Goal: Understand process/instructions

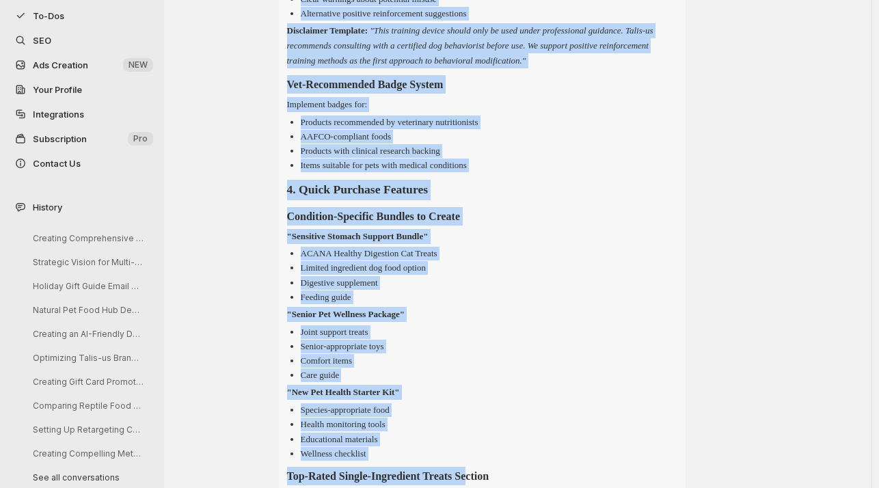
scroll to position [2064, 0]
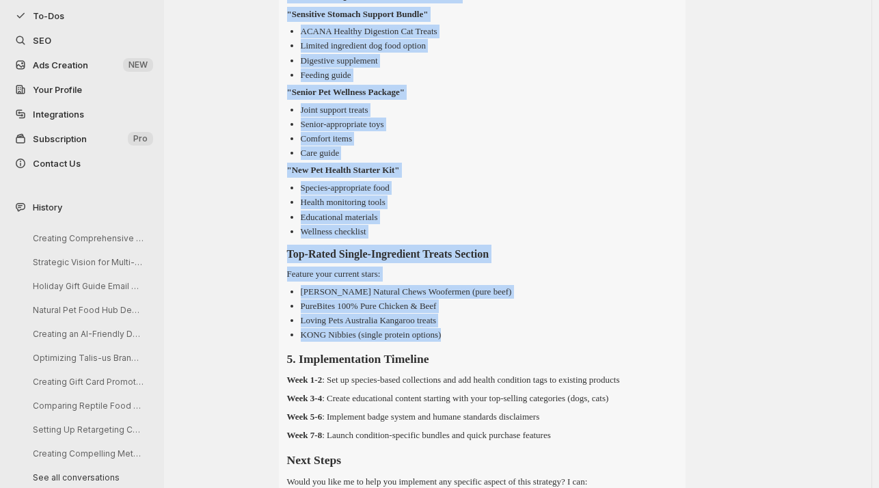
drag, startPoint x: 283, startPoint y: 214, endPoint x: 468, endPoint y: 347, distance: 228.1
copy div "Health & Wellness Hub Implementation Strategy Top 3 Action Items Immediate Setu…"
click at [605, 224] on li "Educational materials" at bounding box center [489, 217] width 377 height 14
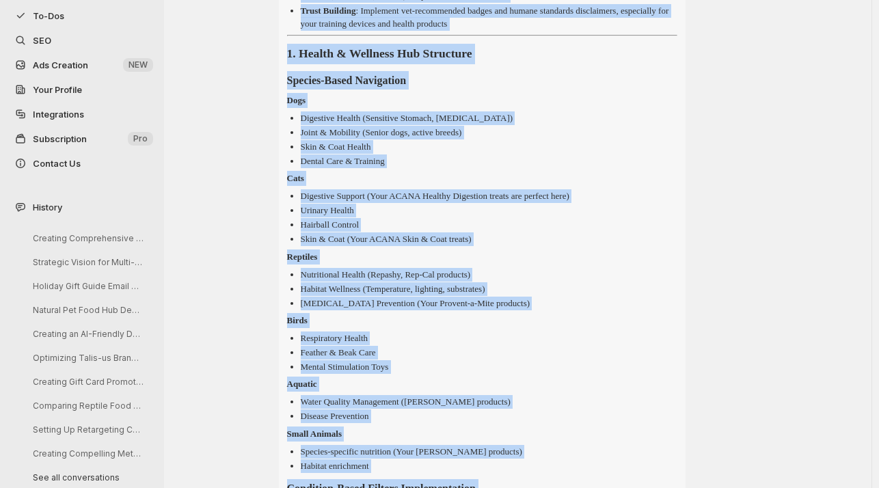
scroll to position [593, 0]
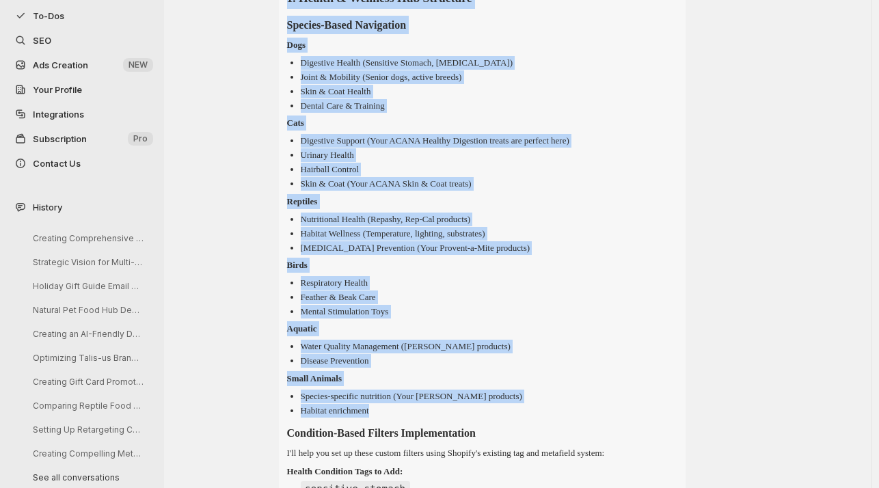
drag, startPoint x: 281, startPoint y: 101, endPoint x: 381, endPoint y: 421, distance: 335.2
copy div "Health & Wellness Hub Implementation Strategy Top 3 Action Items Immediate Setu…"
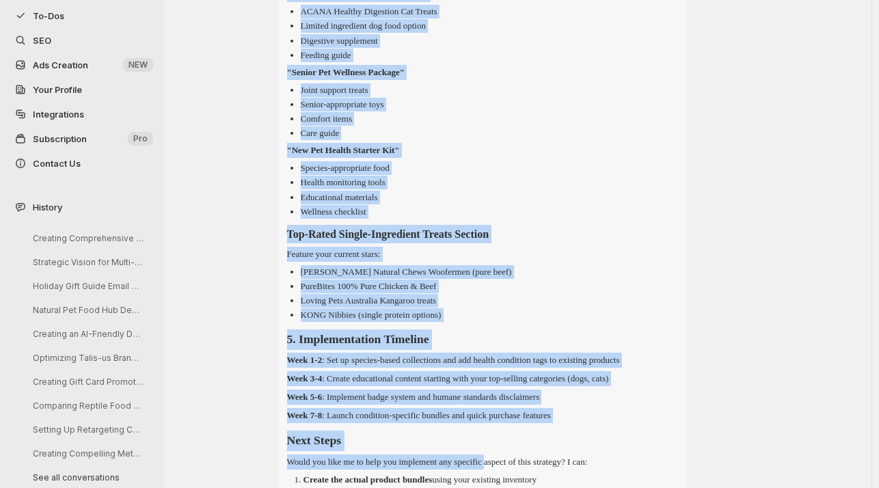
scroll to position [2107, 0]
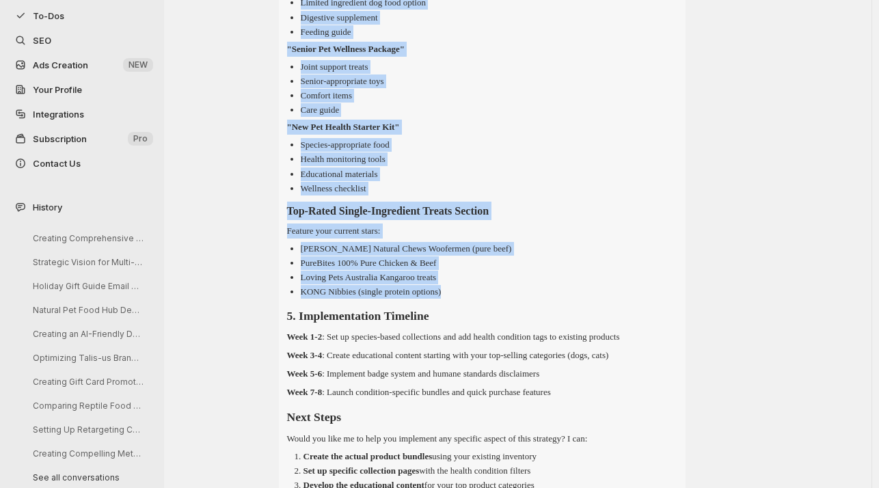
drag, startPoint x: 289, startPoint y: 448, endPoint x: 456, endPoint y: 309, distance: 217.4
copy div "Condition-Based Filters Implementation I'll help you set up these custom filter…"
